Goal: Information Seeking & Learning: Learn about a topic

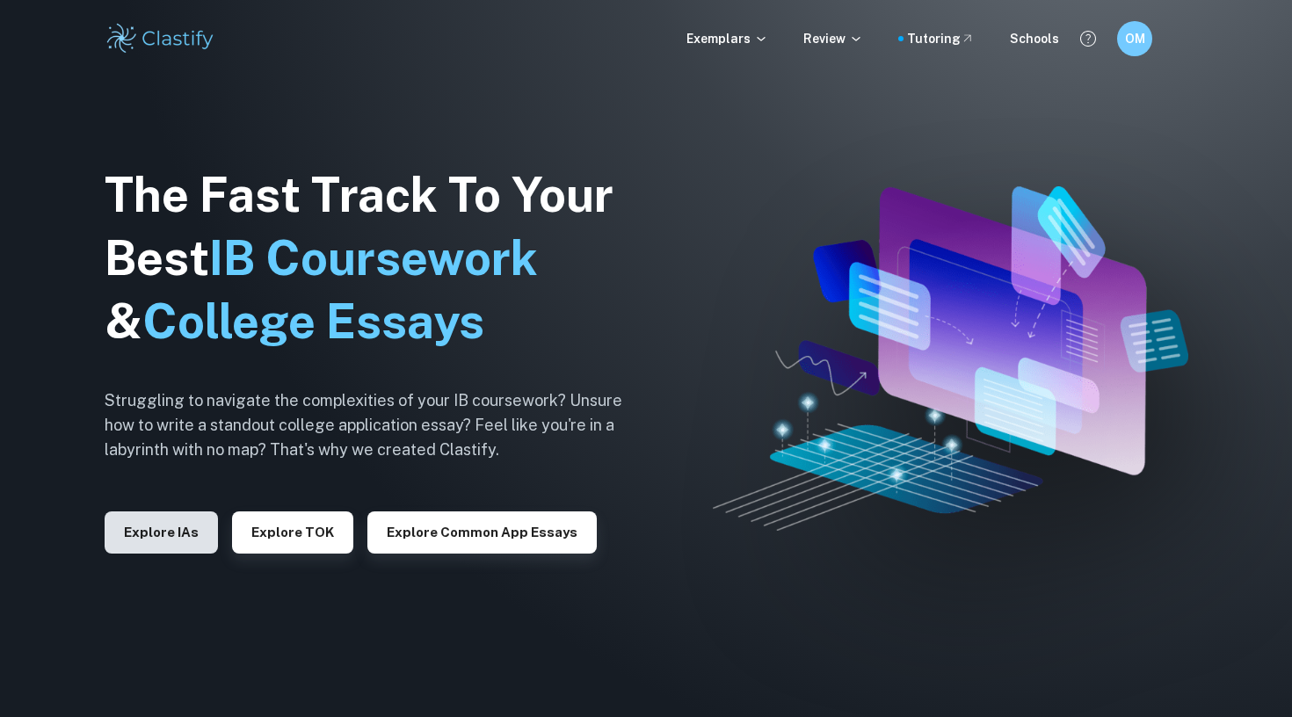
click at [199, 520] on button "Explore IAs" at bounding box center [161, 532] width 113 height 42
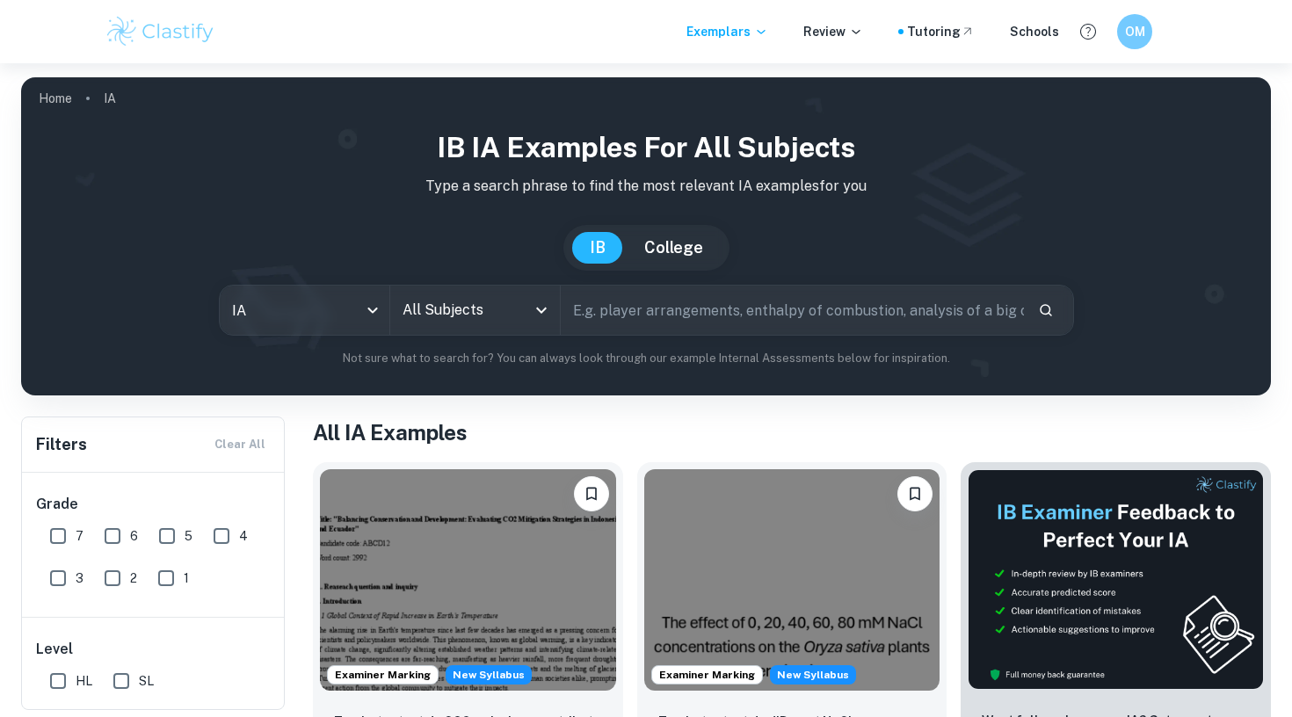
click at [60, 531] on input "7" at bounding box center [57, 535] width 35 height 35
checkbox input "true"
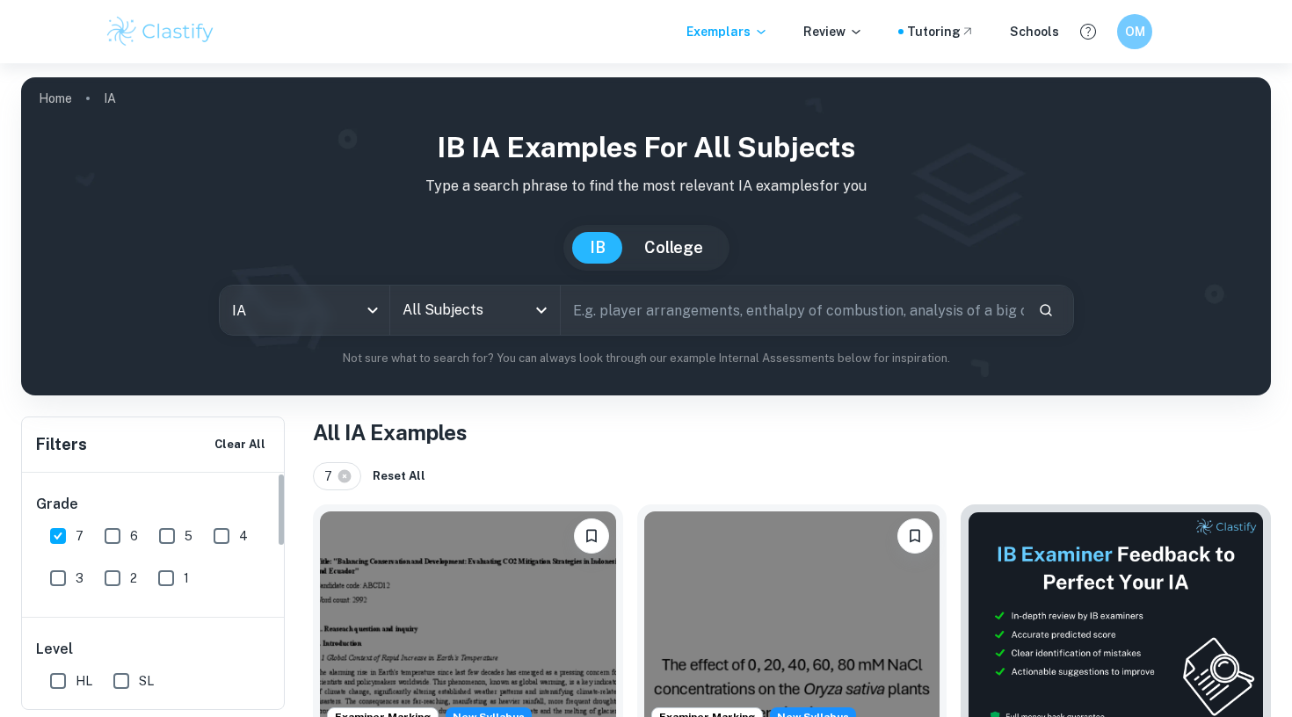
click at [49, 672] on input "HL" at bounding box center [57, 680] width 35 height 35
checkbox input "true"
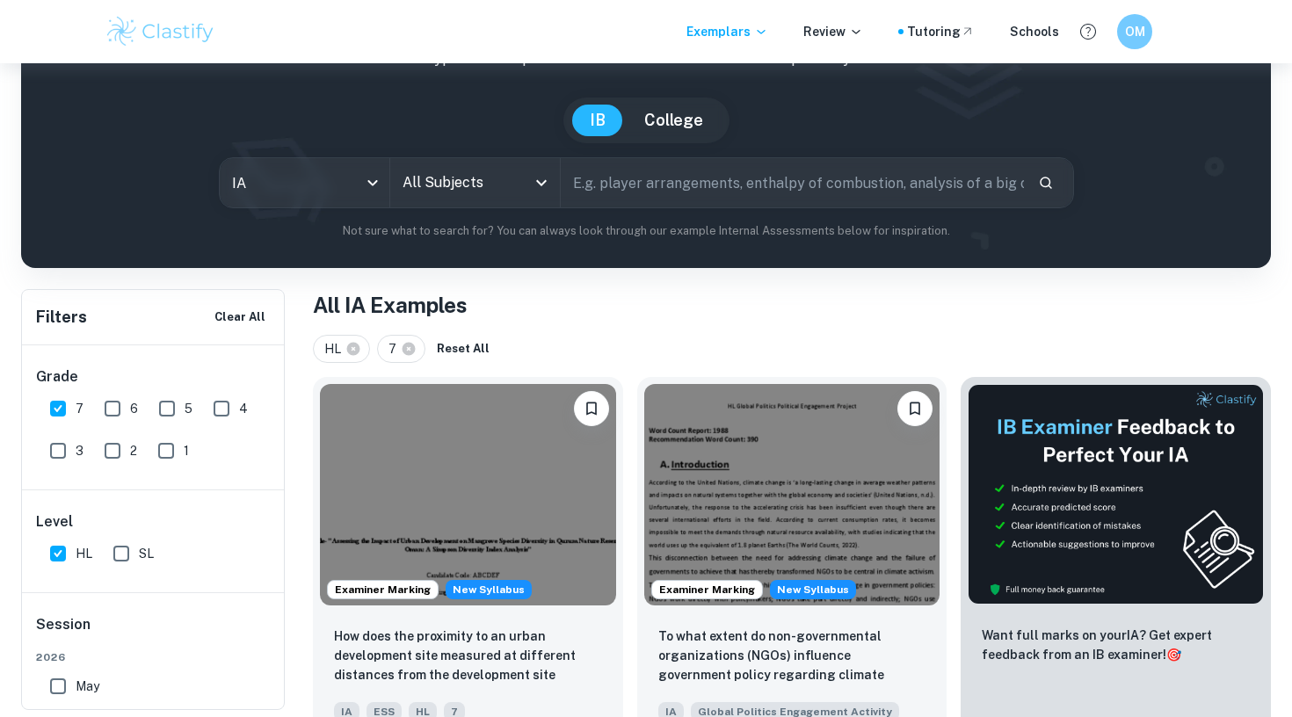
click at [512, 183] on input "All Subjects" at bounding box center [461, 182] width 127 height 33
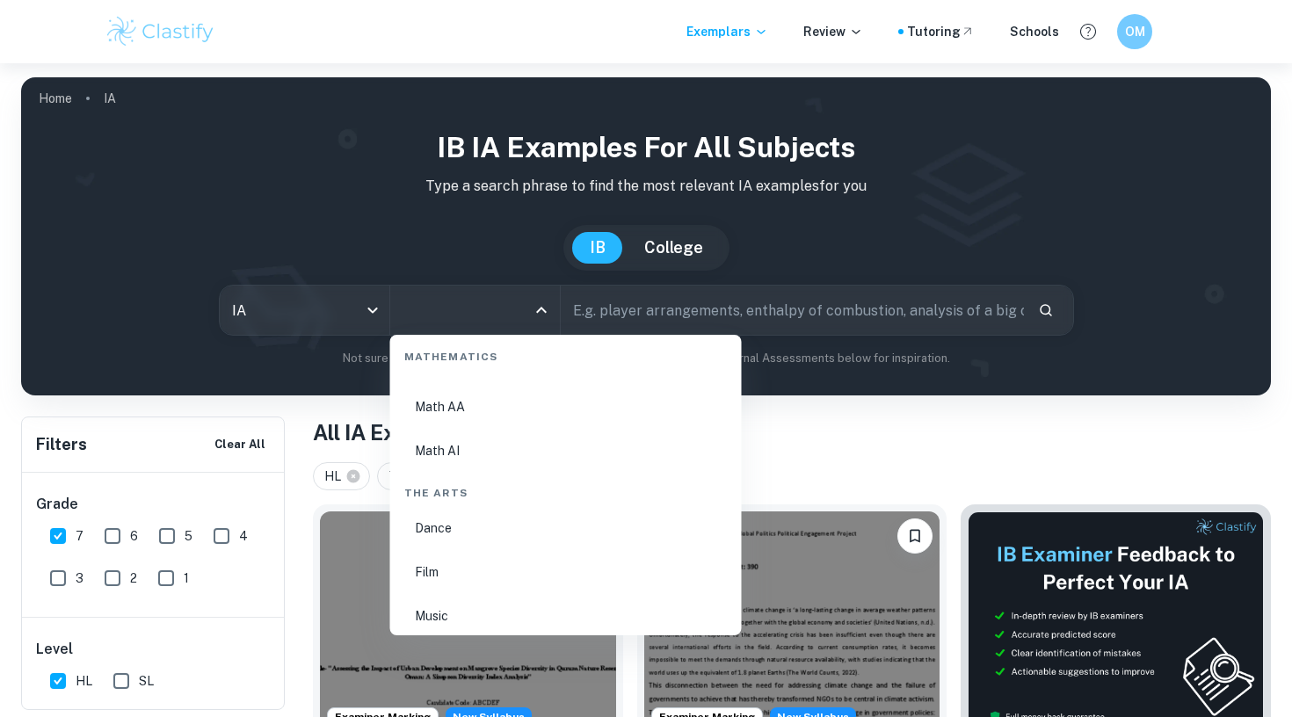
scroll to position [3067, 0]
click at [445, 448] on li "Math AI" at bounding box center [565, 453] width 337 height 40
type input "Math AI"
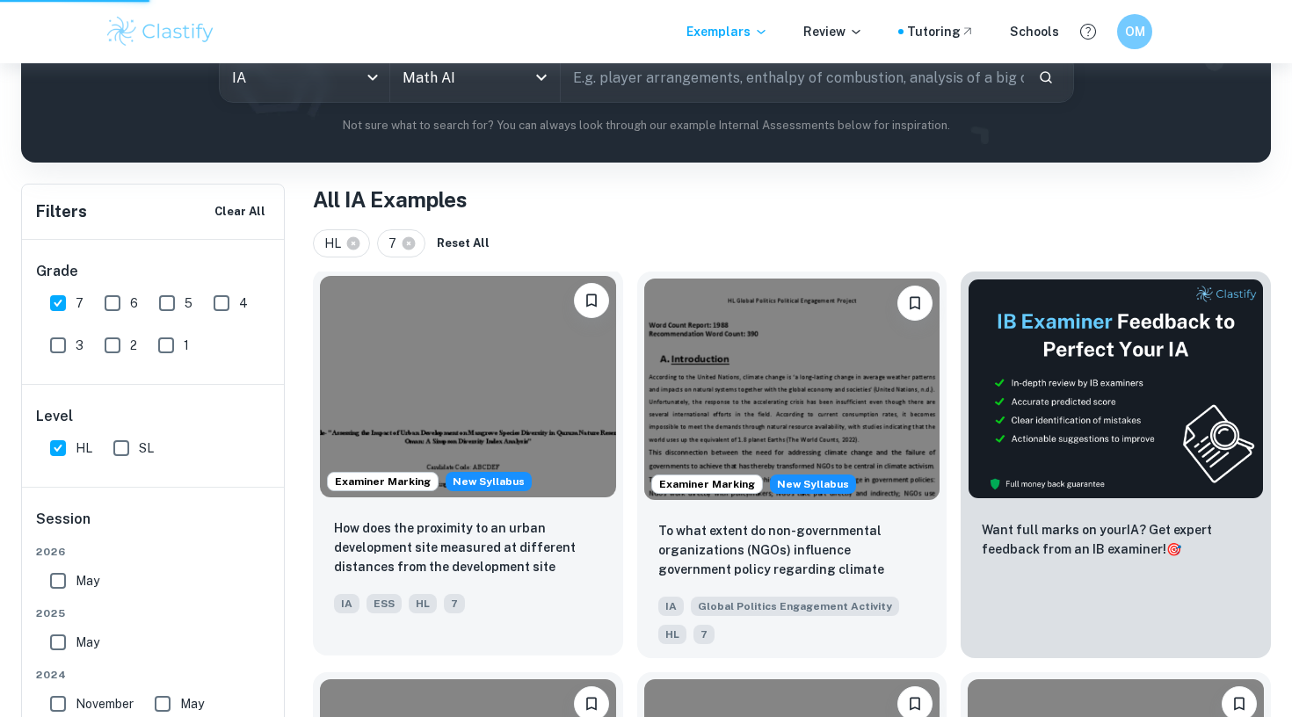
scroll to position [248, 0]
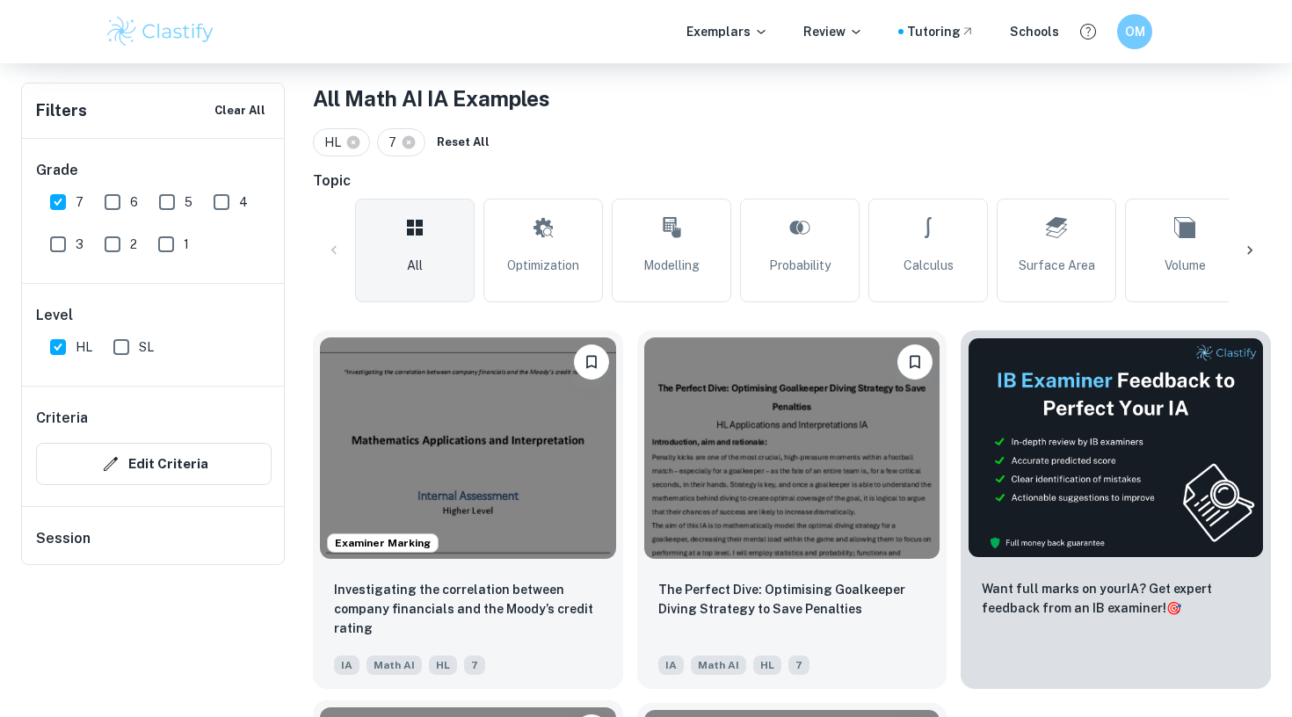
scroll to position [128, 0]
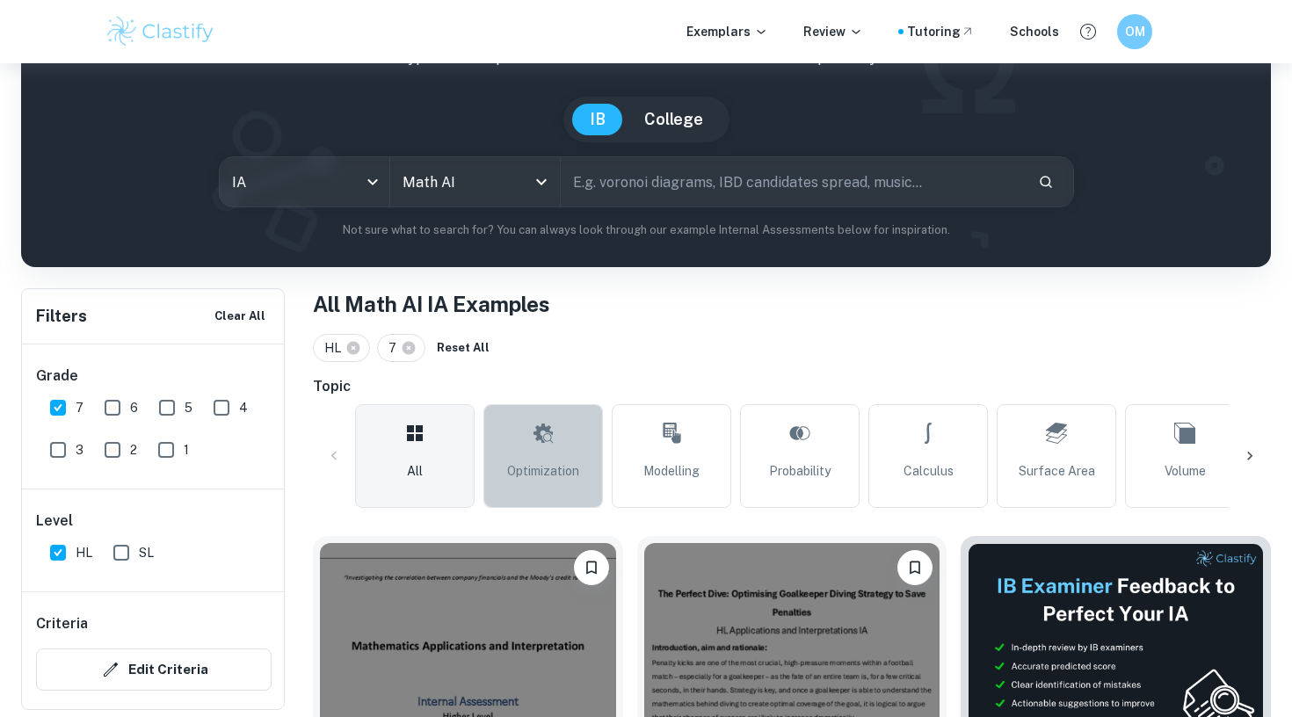
click at [550, 456] on link "Optimization" at bounding box center [543, 456] width 120 height 104
type input "Optimization"
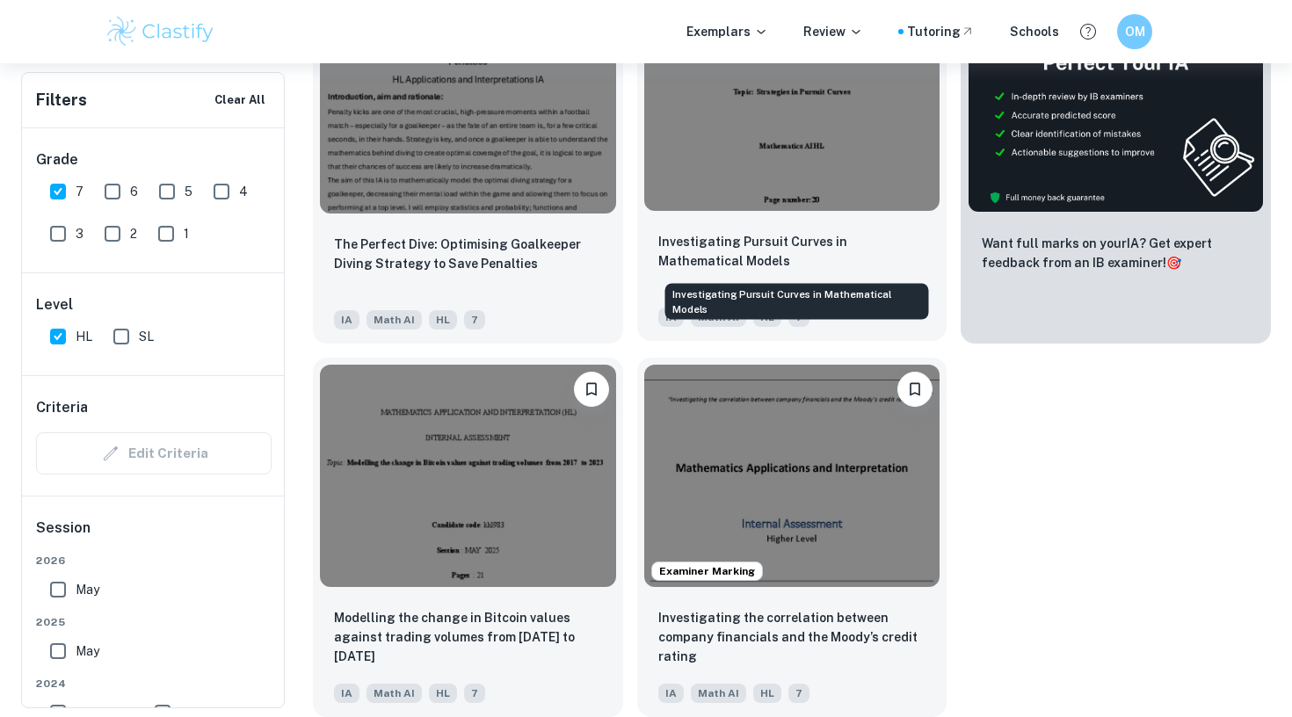
scroll to position [679, 0]
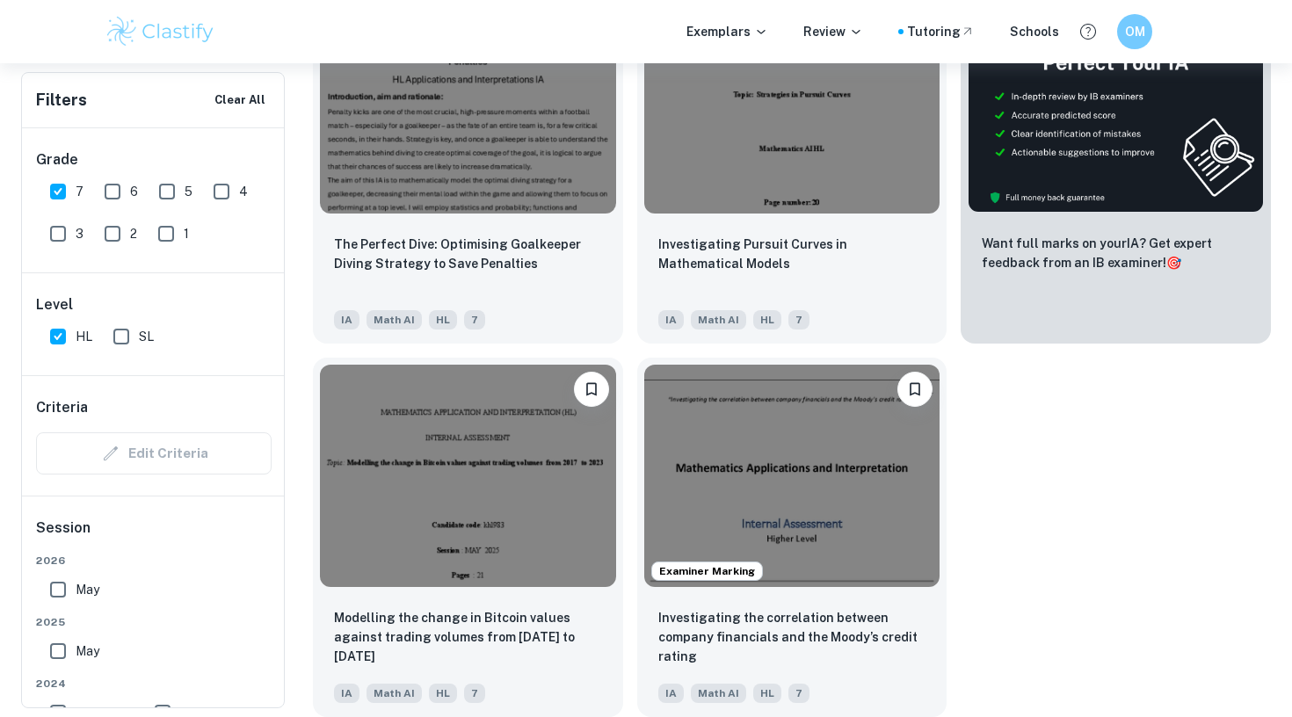
click at [108, 186] on input "6" at bounding box center [112, 191] width 35 height 35
checkbox input "true"
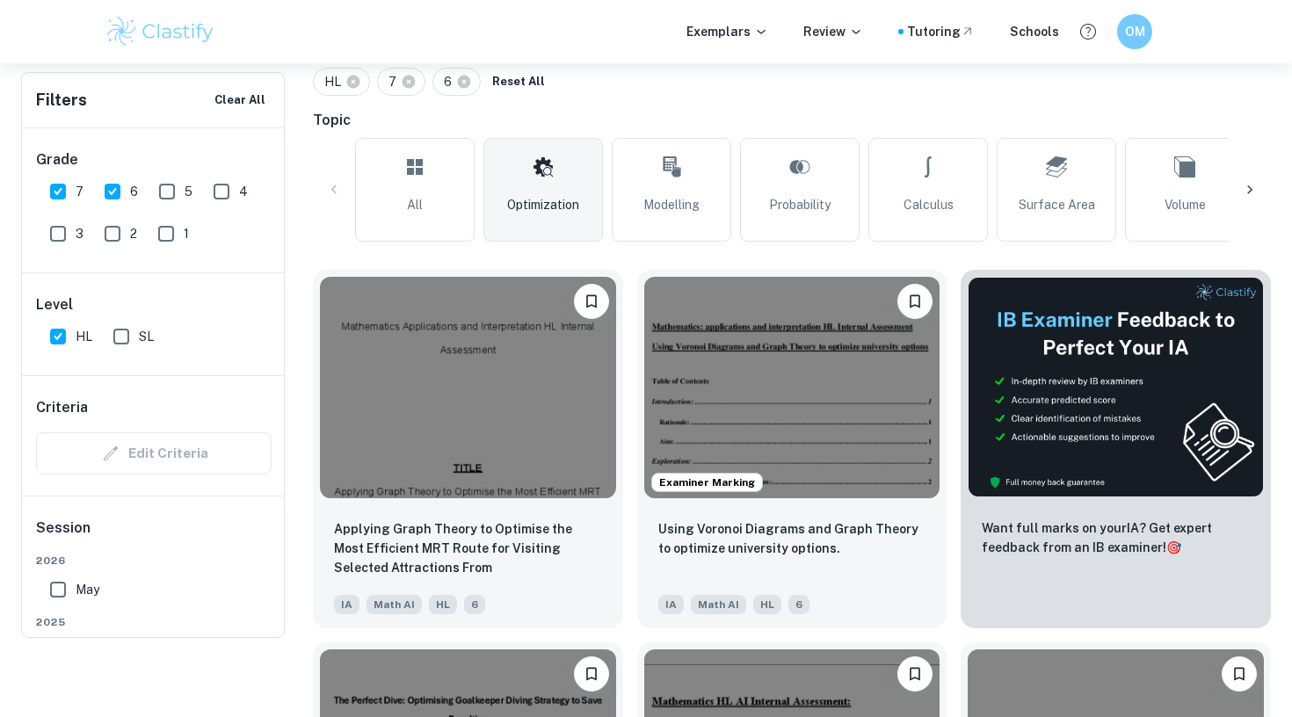
scroll to position [207, 0]
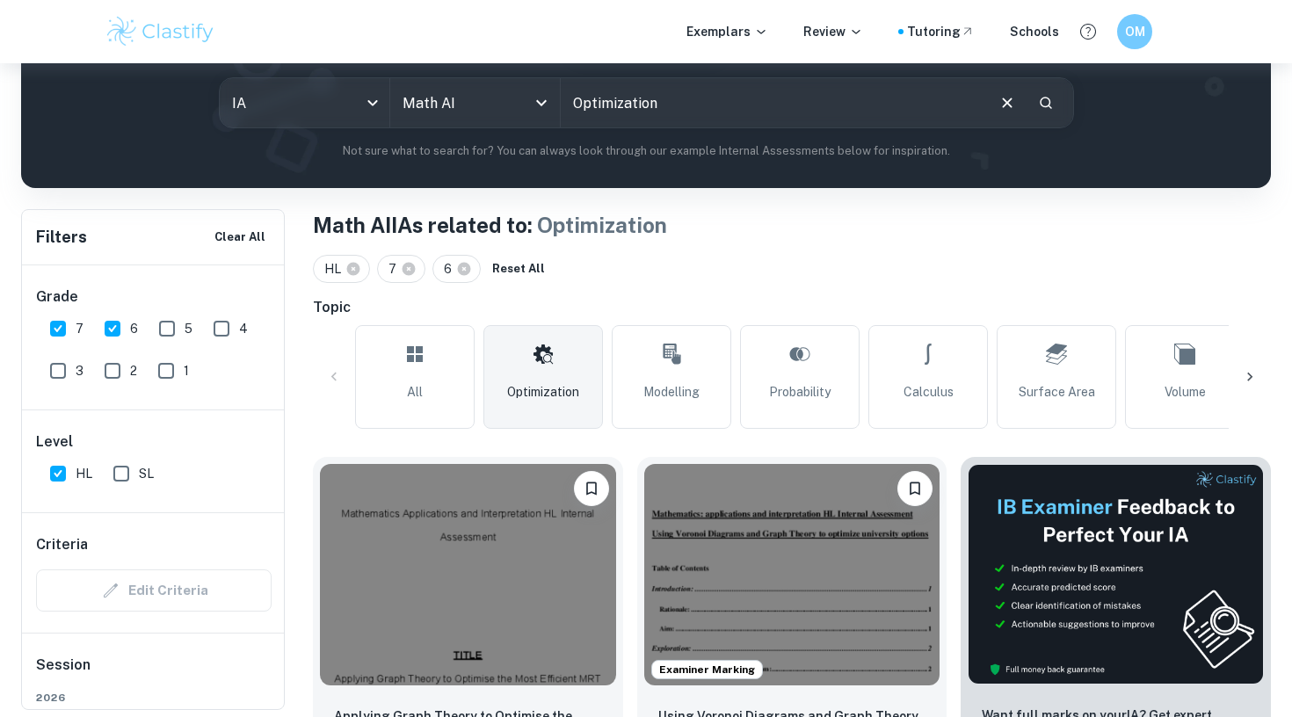
click at [664, 104] on input "Optimization" at bounding box center [772, 102] width 423 height 49
type input "O"
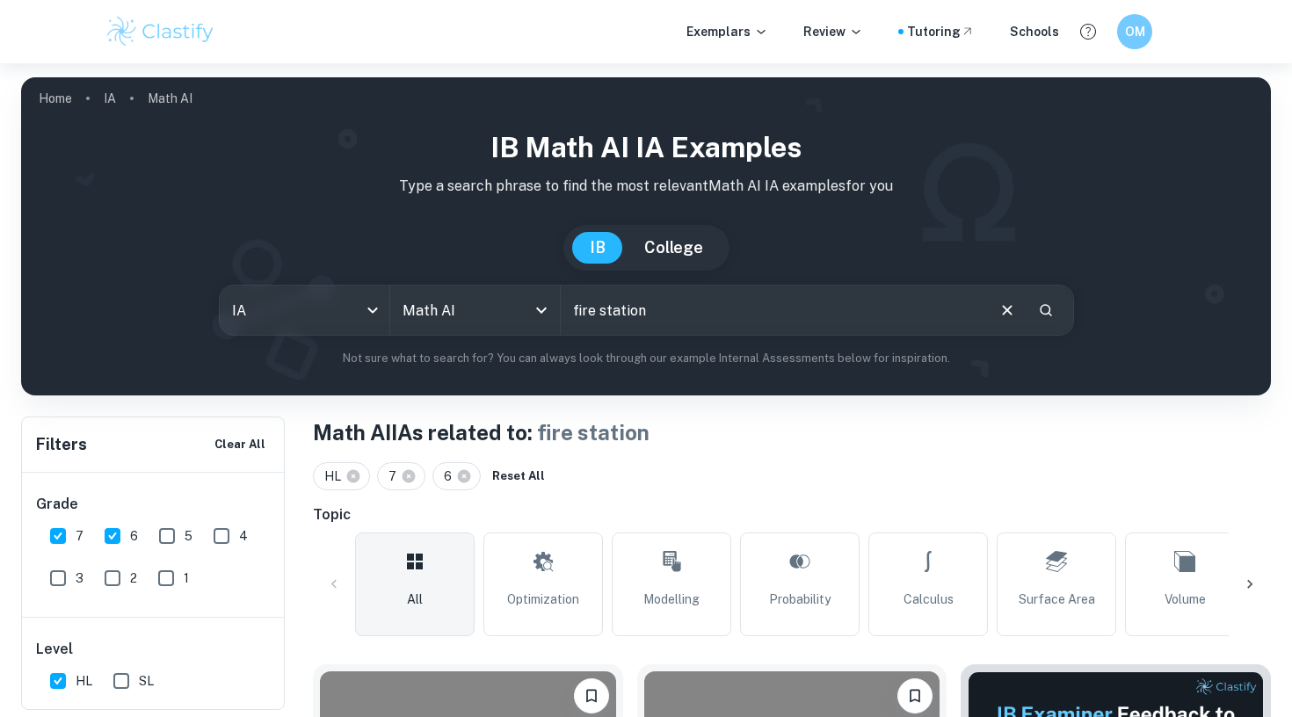
click at [654, 320] on input "fire station" at bounding box center [772, 310] width 423 height 49
type input "f"
type input "minimum time"
click at [609, 308] on input "minimum time" at bounding box center [772, 310] width 423 height 49
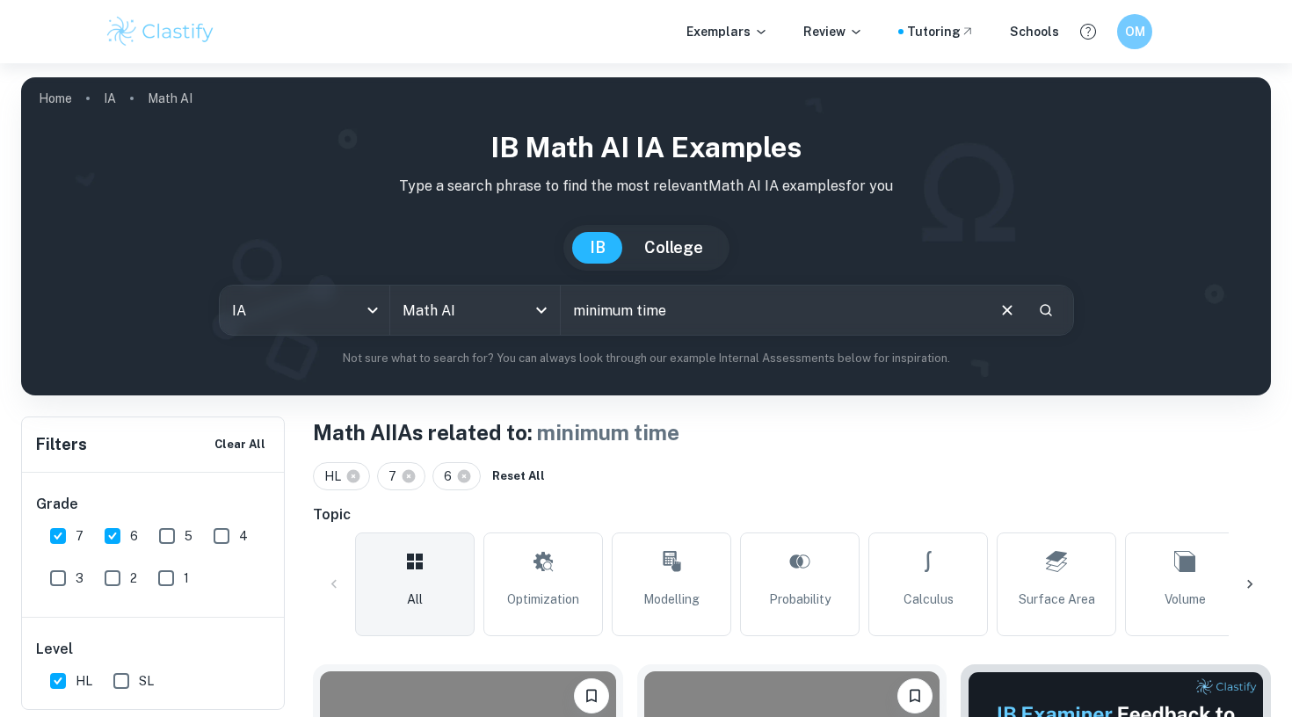
click at [609, 308] on input "minimum time" at bounding box center [772, 310] width 423 height 49
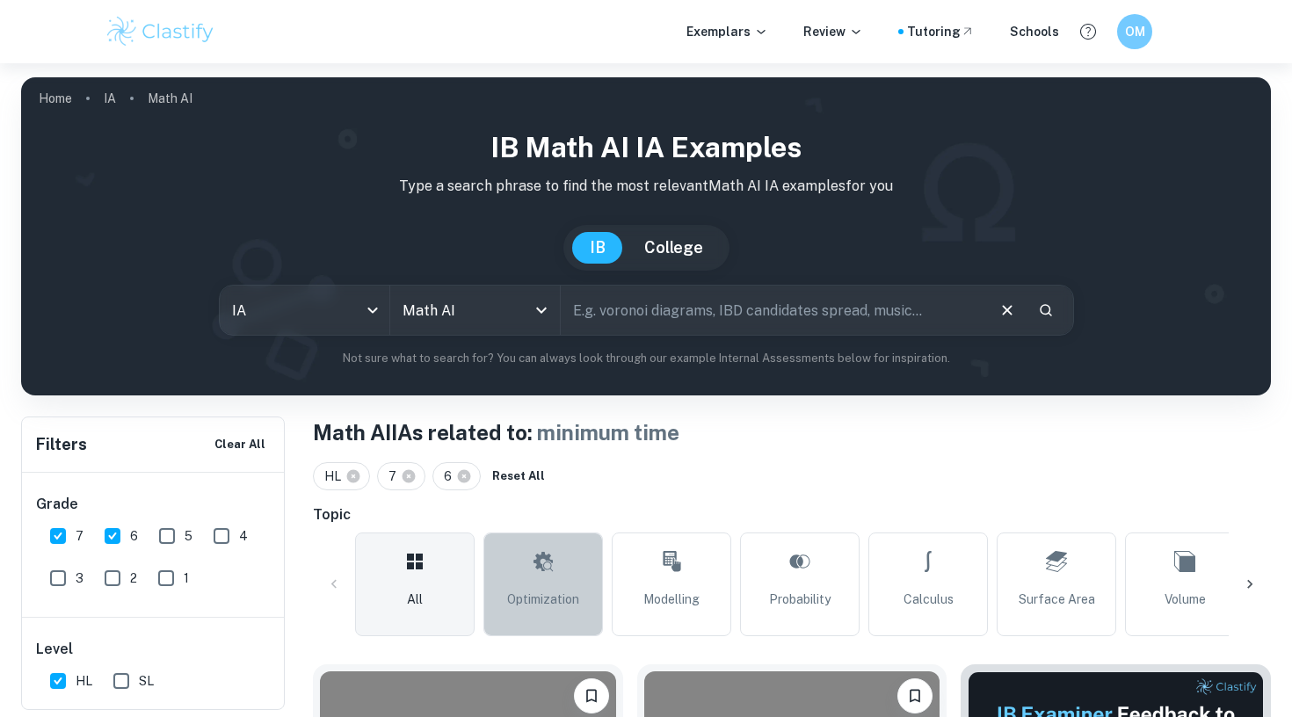
click at [583, 587] on link "Optimization" at bounding box center [543, 585] width 120 height 104
type input "Optimization"
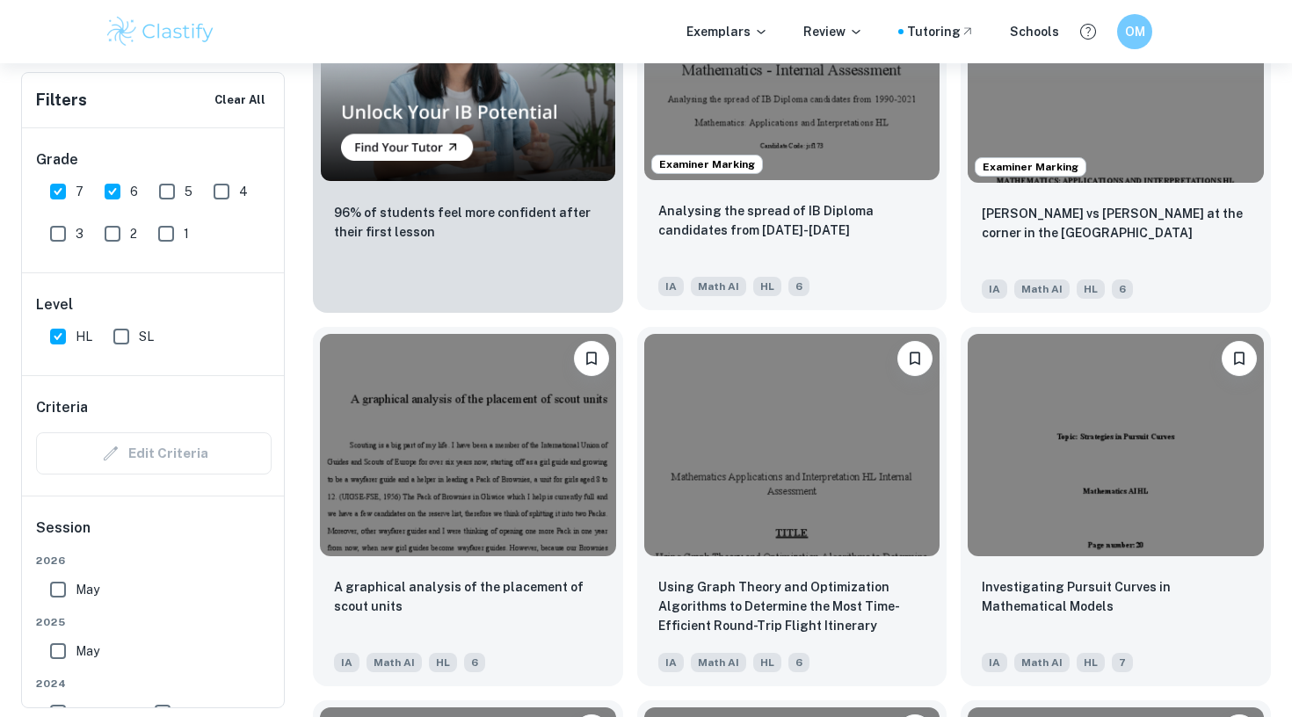
scroll to position [1459, 0]
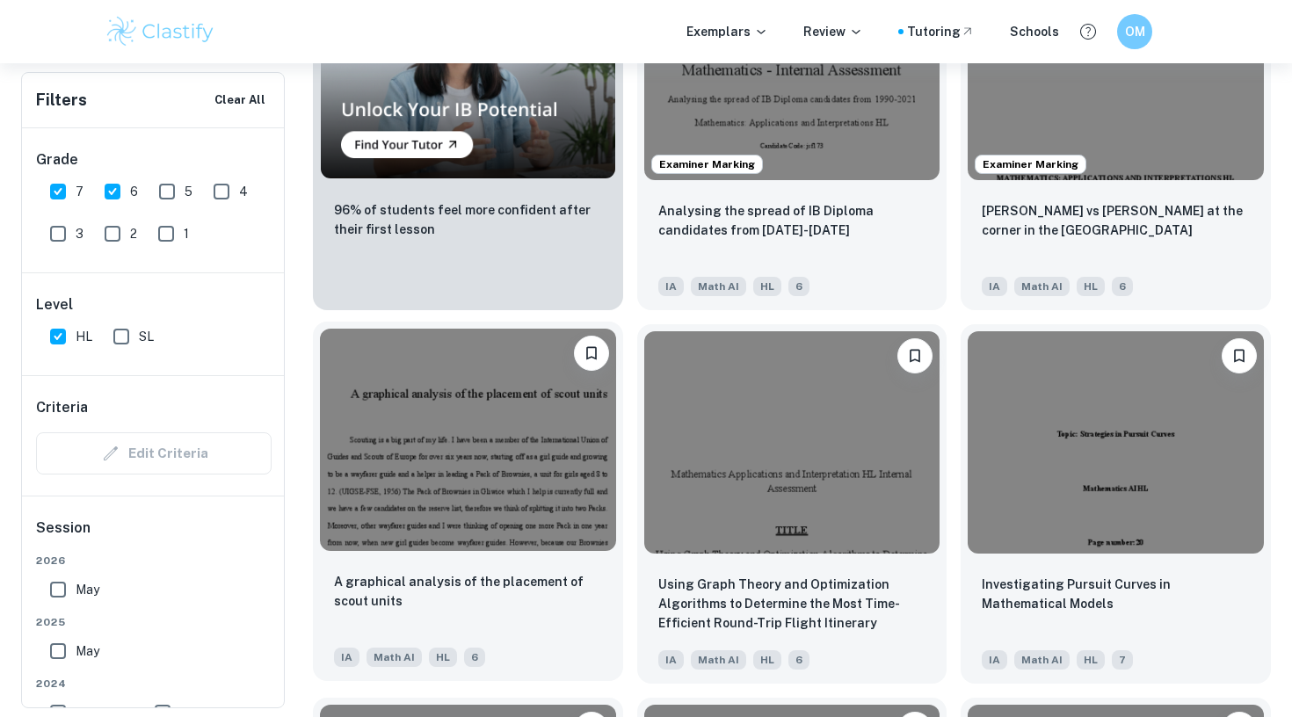
click at [517, 456] on img at bounding box center [468, 439] width 296 height 221
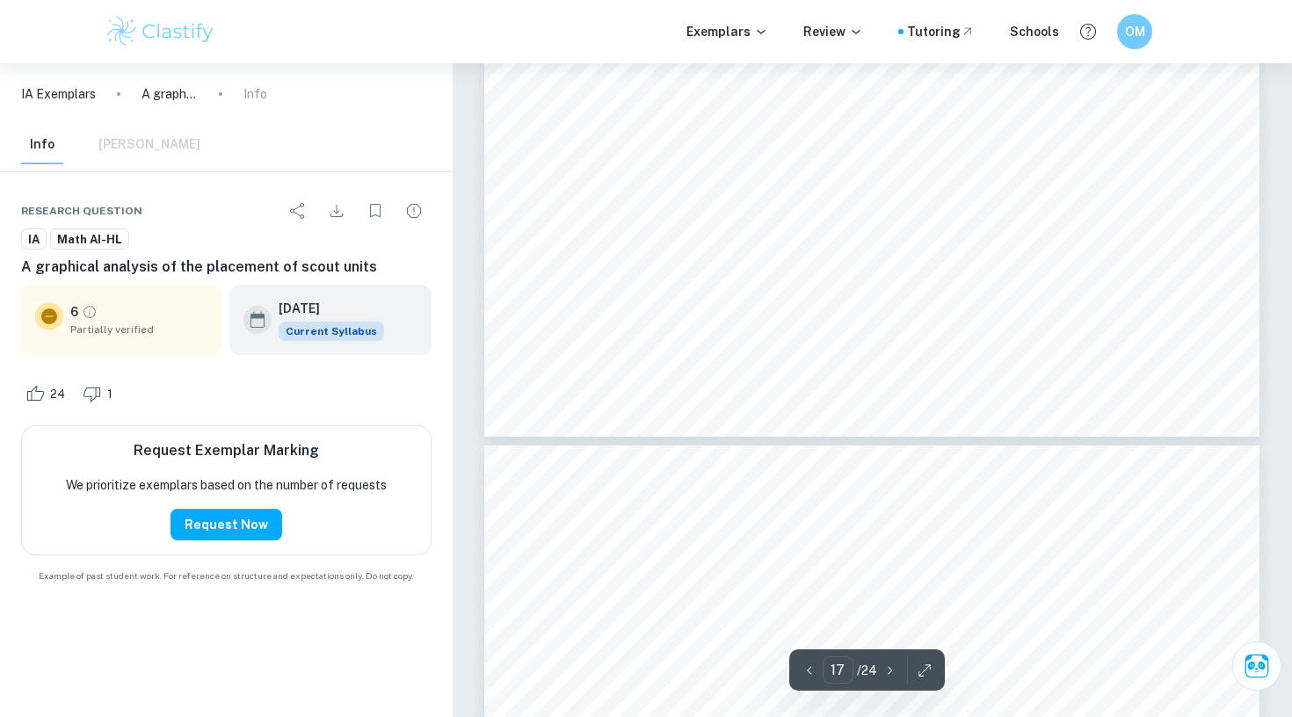
scroll to position [17929, 1]
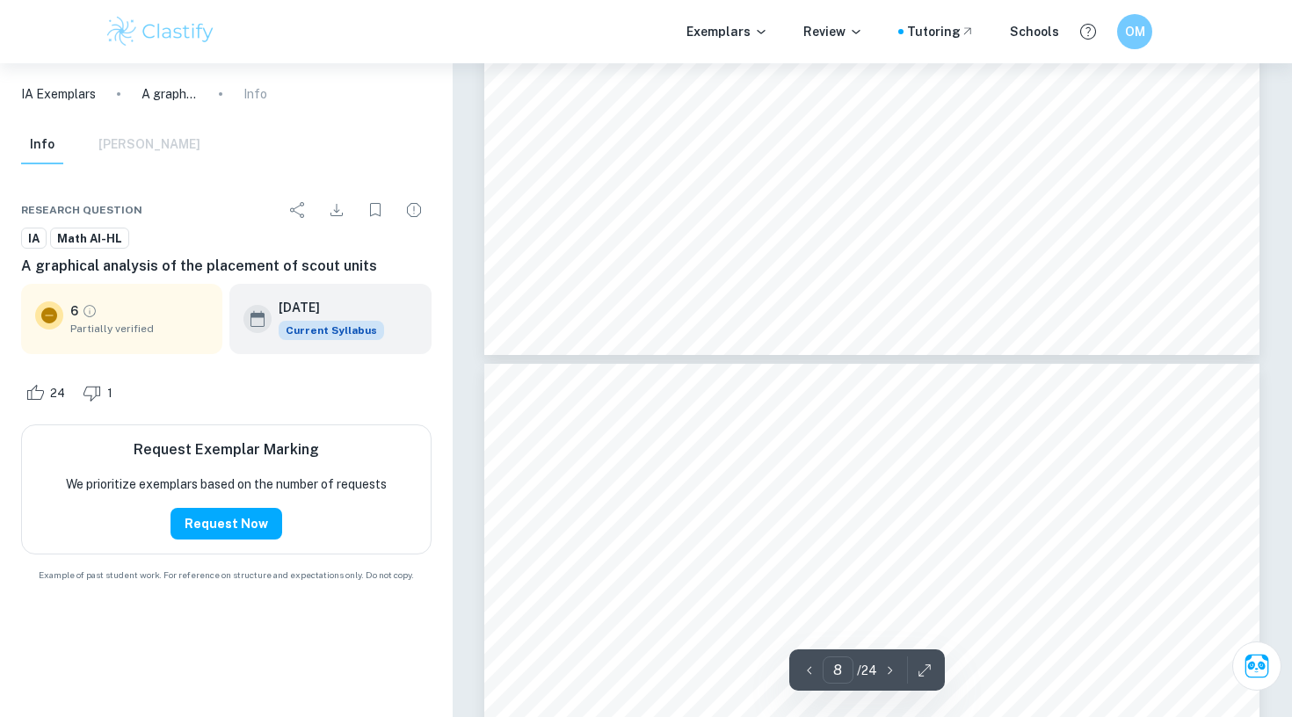
type input "7"
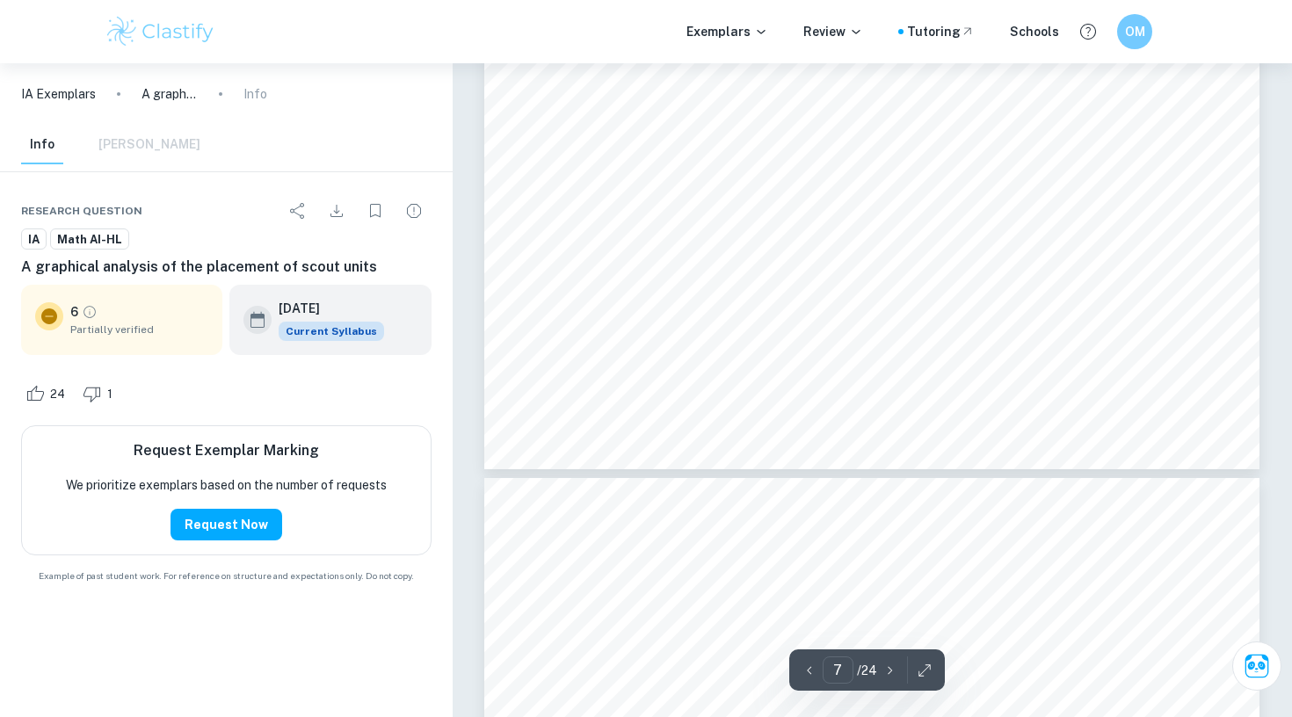
scroll to position [7453, 0]
